Goal: Task Accomplishment & Management: Manage account settings

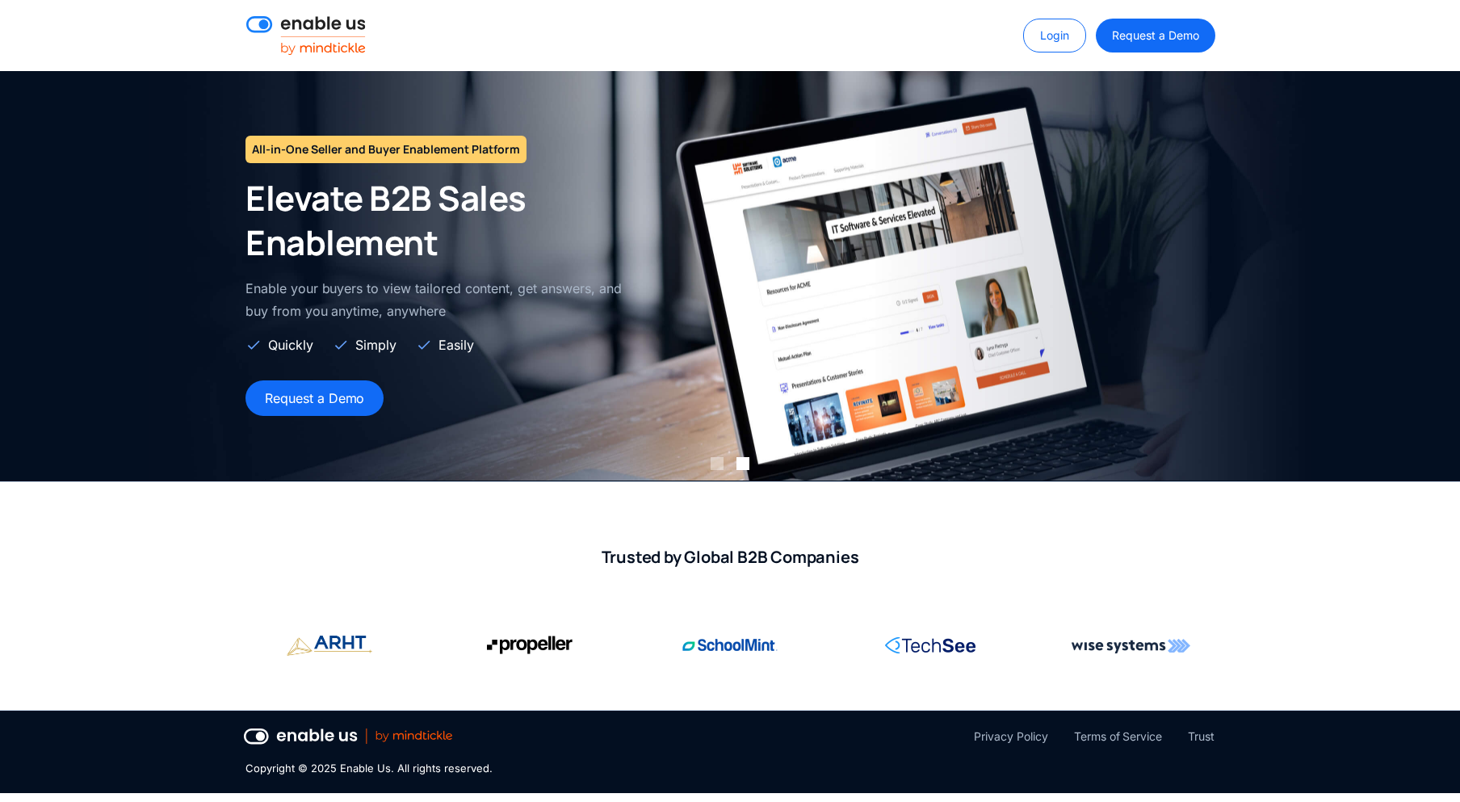
drag, startPoint x: 1325, startPoint y: 20, endPoint x: 1296, endPoint y: 23, distance: 28.5
click at [1325, 20] on div "Login Request a Demo" at bounding box center [730, 35] width 1460 height 71
click at [1056, 39] on link "Login" at bounding box center [1054, 36] width 63 height 34
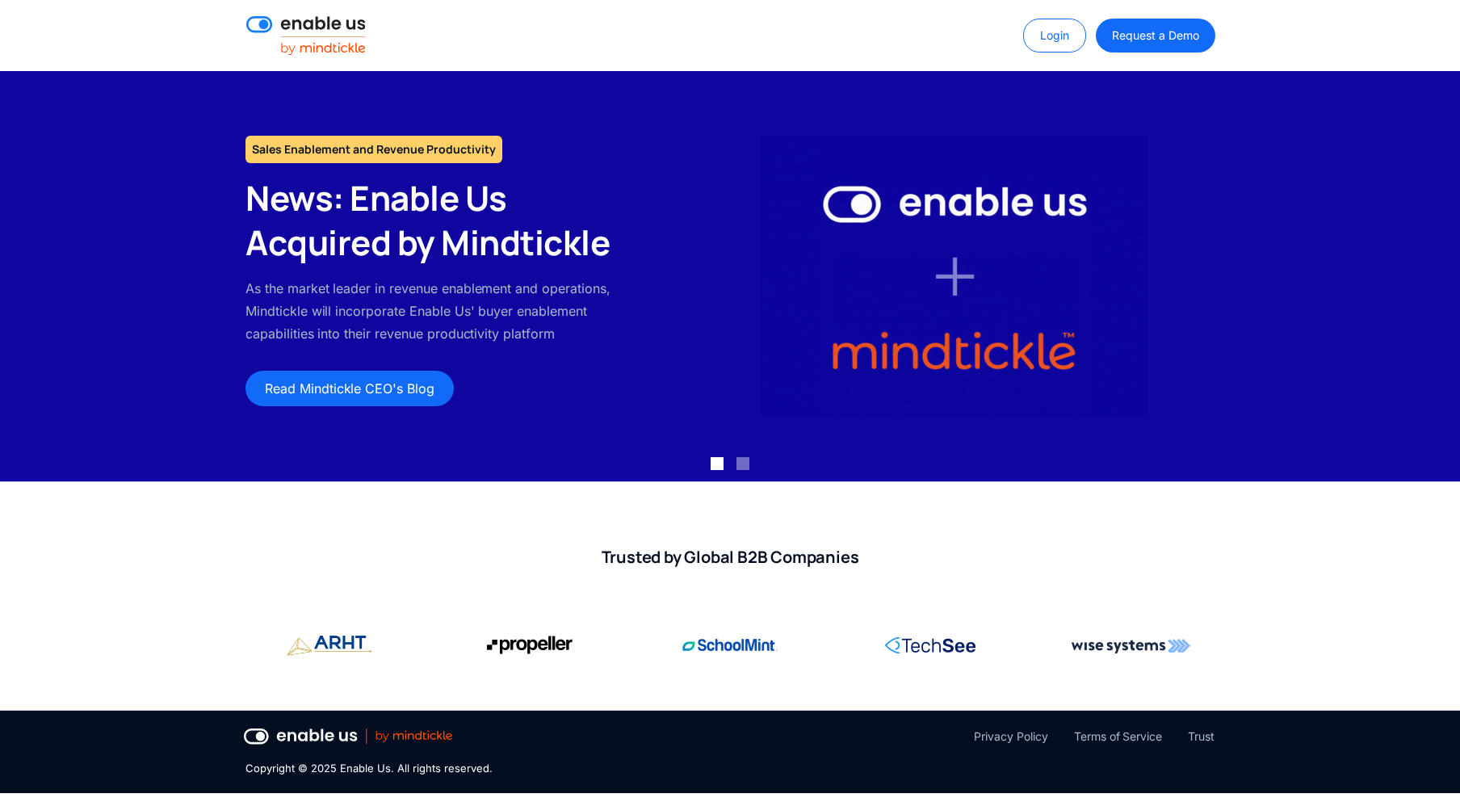
click at [1308, 37] on div "Login Request a Demo" at bounding box center [730, 35] width 1460 height 71
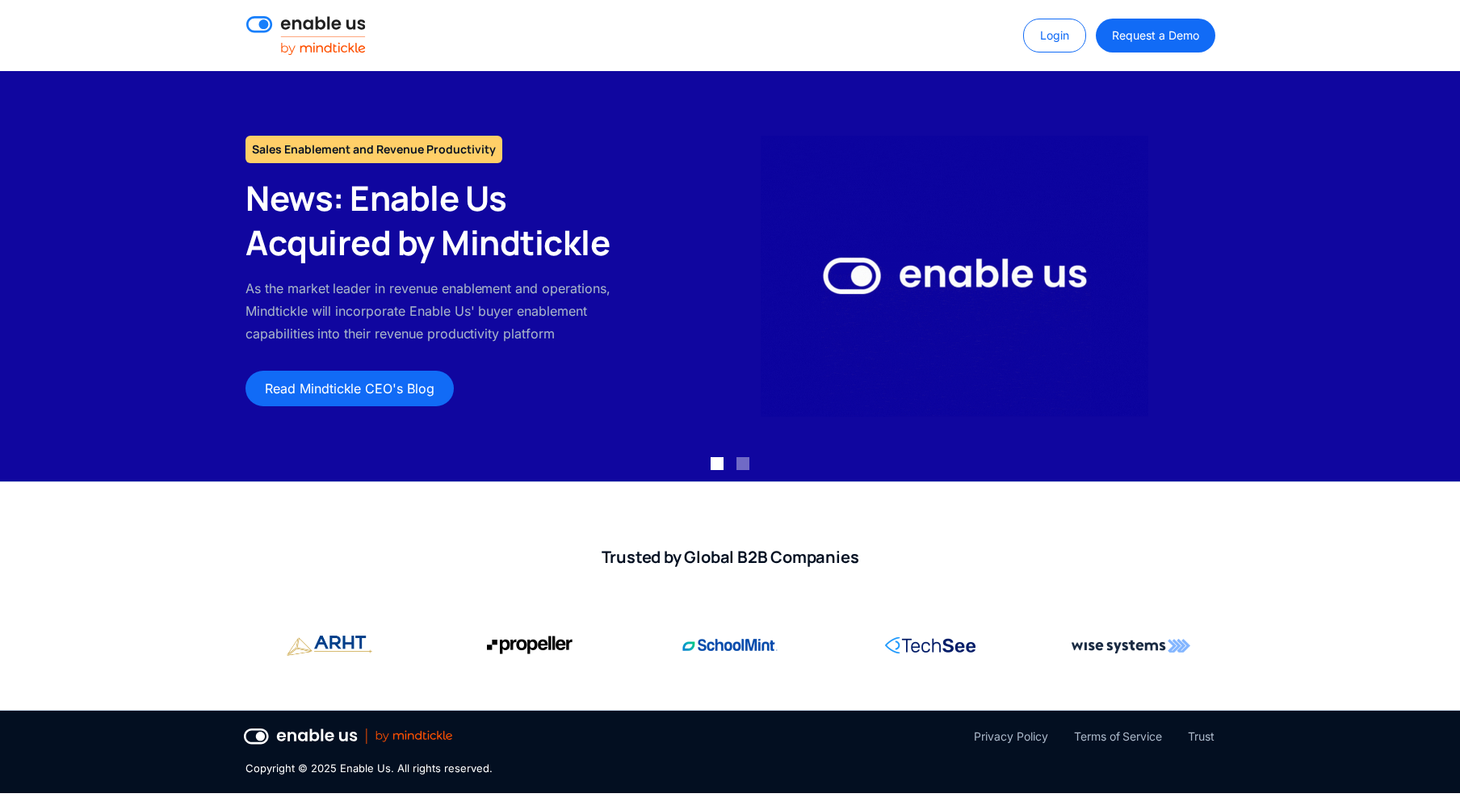
click at [1062, 33] on link "Login" at bounding box center [1054, 36] width 63 height 34
